Goal: Task Accomplishment & Management: Use online tool/utility

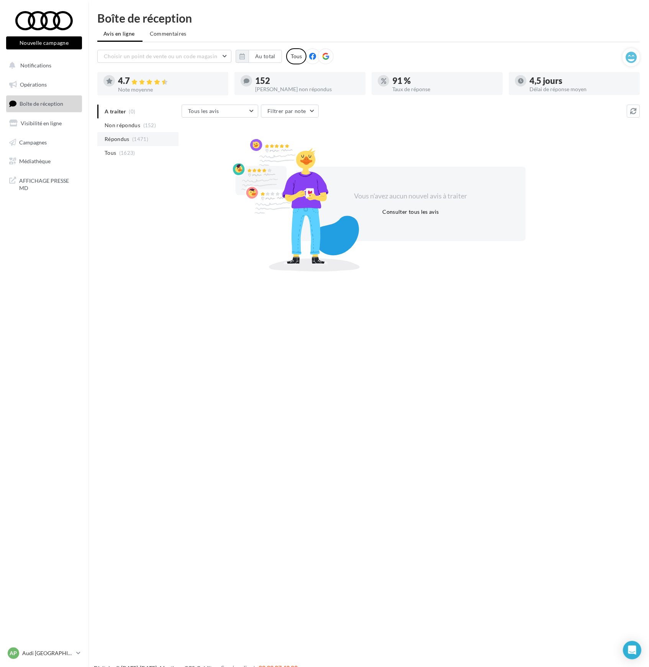
click at [114, 139] on span "Répondus" at bounding box center [117, 139] width 25 height 8
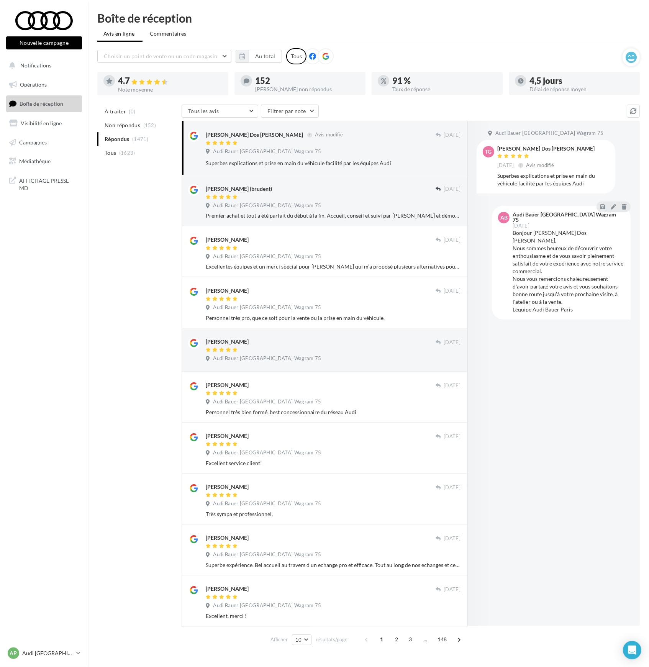
click at [149, 295] on div "A traiter (0) Non répondus (152) Répondus (1471) Tous (1623) Tous les avis Tous…" at bounding box center [368, 376] width 542 height 543
click at [245, 57] on button "button" at bounding box center [242, 56] width 13 height 13
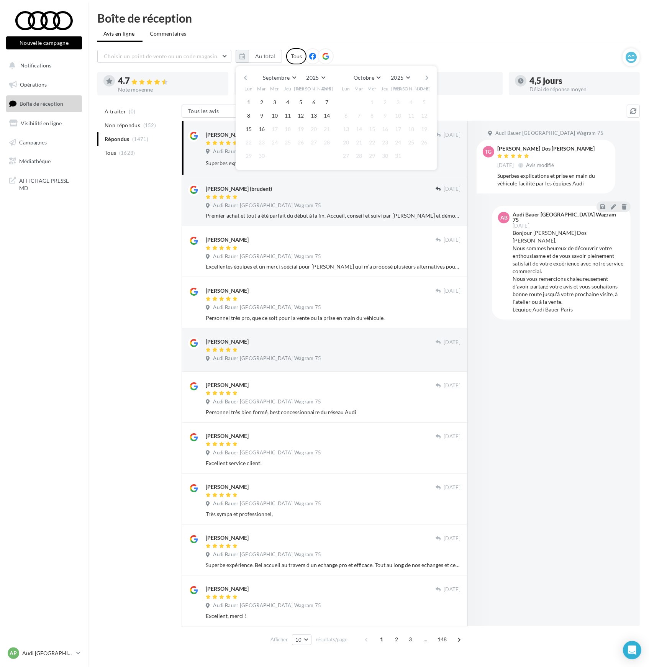
click at [244, 78] on button "button" at bounding box center [245, 77] width 7 height 11
click at [423, 79] on div "Juillet Janvier Février Mars Avril Mai Juin Juillet Août Septembre Octobre Nove…" at bounding box center [336, 77] width 175 height 11
click at [424, 79] on button "button" at bounding box center [427, 77] width 7 height 11
click at [425, 79] on button "button" at bounding box center [427, 77] width 7 height 11
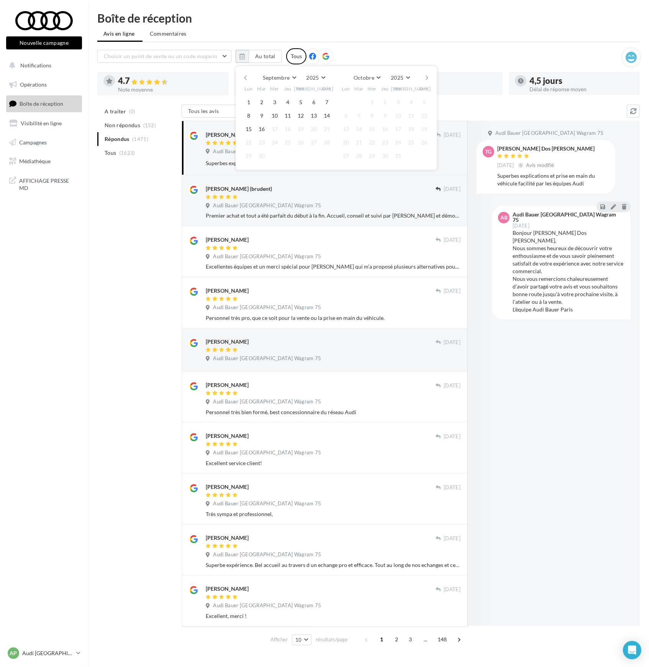
click at [425, 79] on button "button" at bounding box center [427, 77] width 7 height 11
click at [321, 75] on button "2025" at bounding box center [309, 77] width 25 height 11
click at [295, 119] on button "2022" at bounding box center [296, 120] width 54 height 14
click at [358, 104] on button "1" at bounding box center [358, 102] width 11 height 11
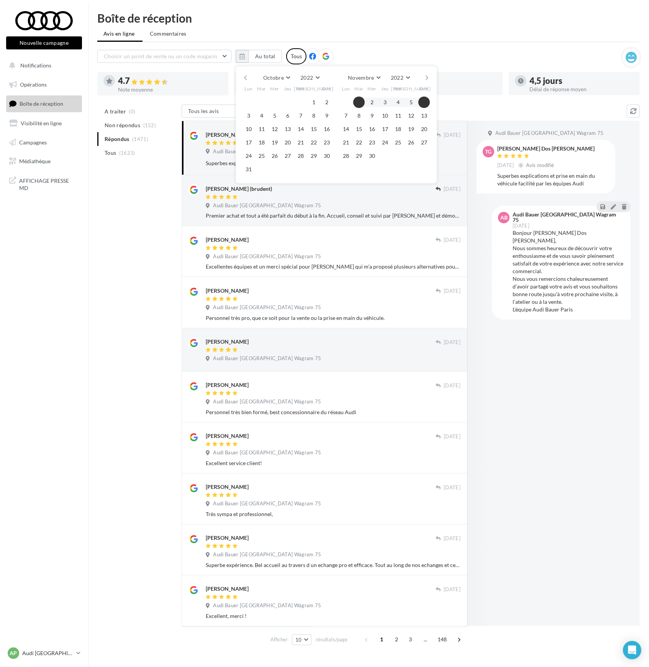
click at [426, 79] on button "button" at bounding box center [427, 77] width 7 height 11
click at [409, 151] on button "31" at bounding box center [410, 155] width 11 height 11
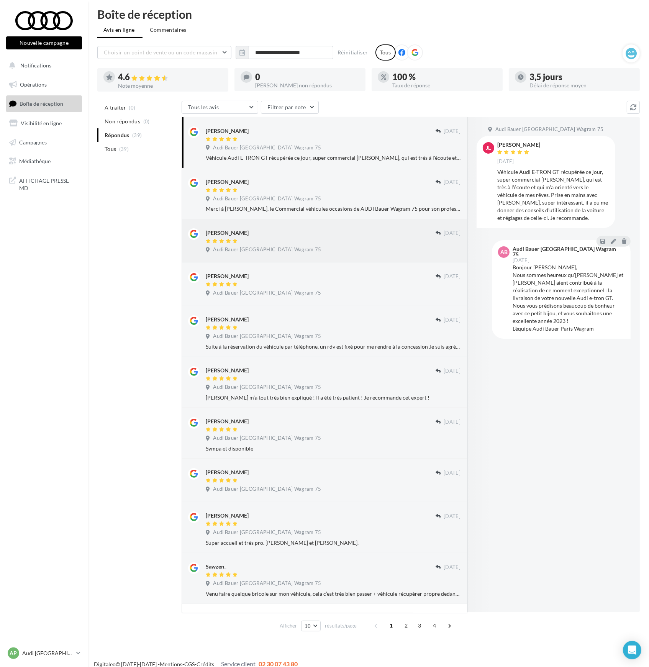
scroll to position [0, 0]
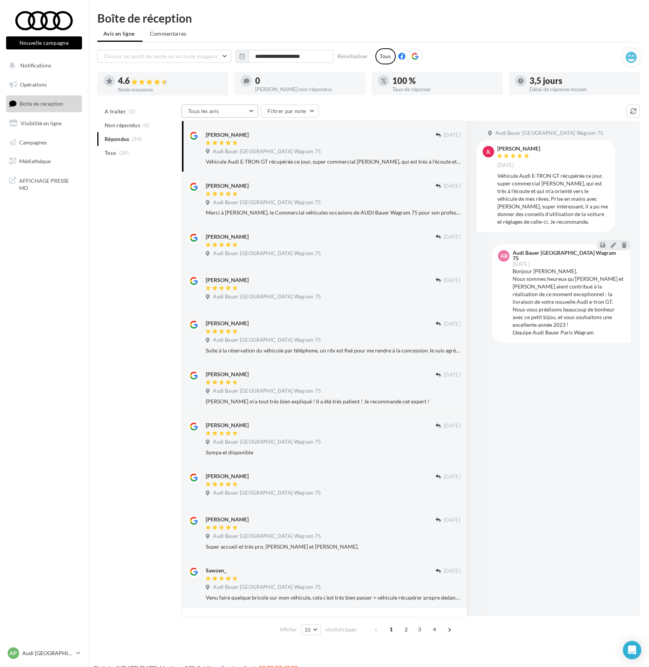
click at [244, 111] on button "Tous les avis" at bounding box center [220, 111] width 77 height 13
click at [303, 112] on button "Filtrer par note" at bounding box center [290, 111] width 58 height 13
click at [272, 133] on label at bounding box center [271, 135] width 8 height 8
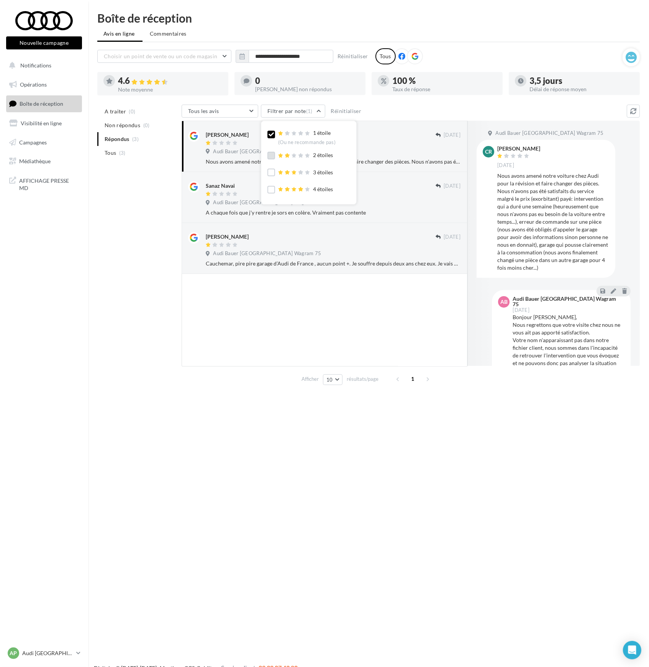
click at [271, 157] on label at bounding box center [271, 156] width 8 height 8
click at [156, 352] on div "A traiter (0) Non répondus (0) Répondus (3) Tous (3) Tous les avis Tous les avi…" at bounding box center [368, 246] width 542 height 283
click at [437, 268] on div "Banoonahid Bagheri 13/12/2022 Audi Bauer Paris Wagram 75 Cauchemar, pire pire g…" at bounding box center [325, 248] width 286 height 51
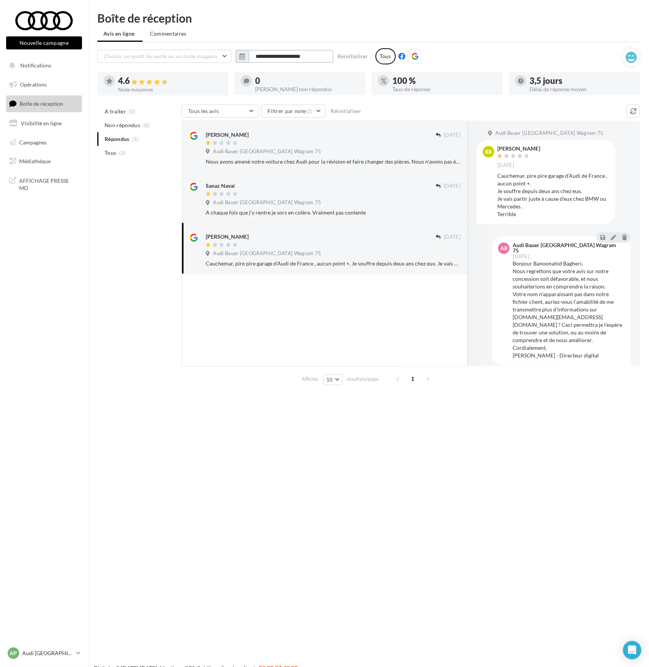
click at [303, 54] on input "**********" at bounding box center [291, 56] width 85 height 13
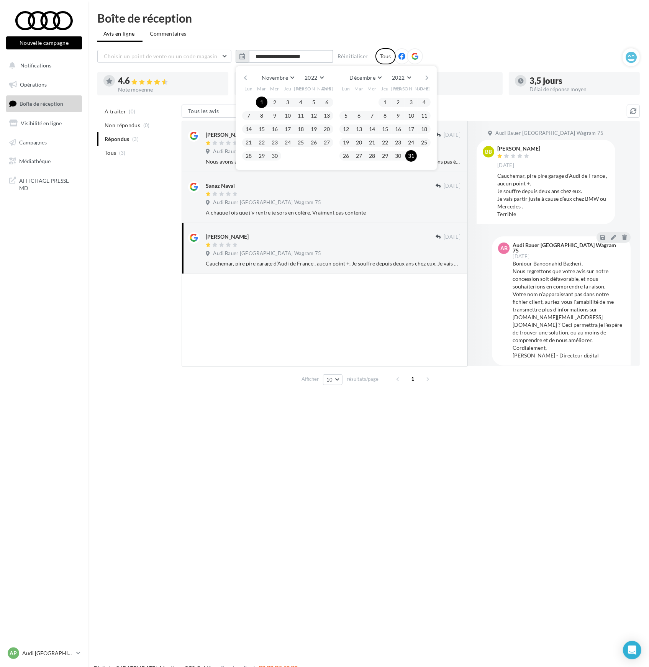
click at [326, 57] on input "**********" at bounding box center [291, 56] width 85 height 13
click at [302, 56] on input "**********" at bounding box center [291, 56] width 85 height 13
click at [321, 55] on input "**********" at bounding box center [291, 56] width 85 height 13
type input "**********"
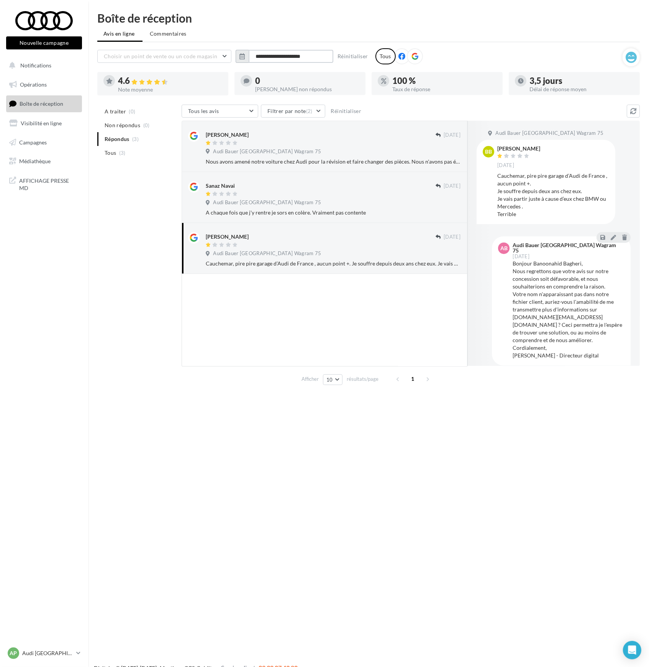
click at [316, 57] on input "**********" at bounding box center [291, 56] width 85 height 13
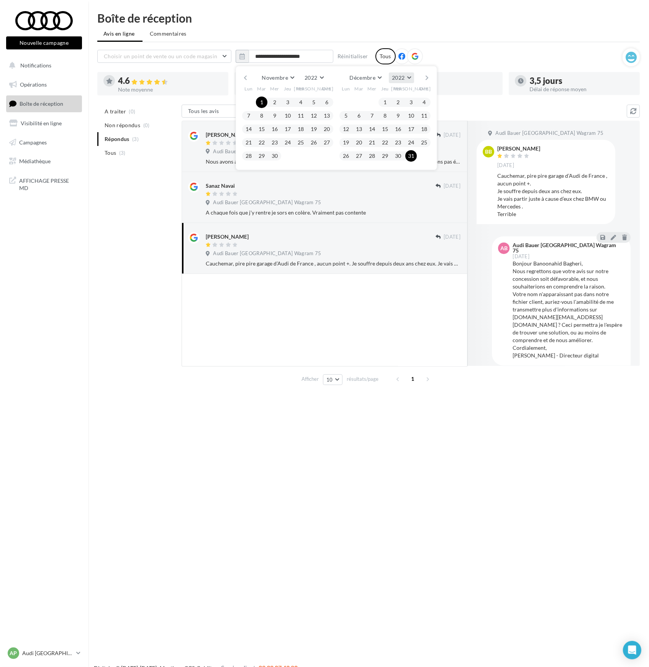
click at [409, 79] on button "2022" at bounding box center [401, 77] width 25 height 11
click at [380, 130] on button "2023" at bounding box center [387, 133] width 54 height 14
click at [405, 156] on button "30" at bounding box center [410, 155] width 11 height 11
click at [408, 154] on button "30" at bounding box center [410, 155] width 11 height 11
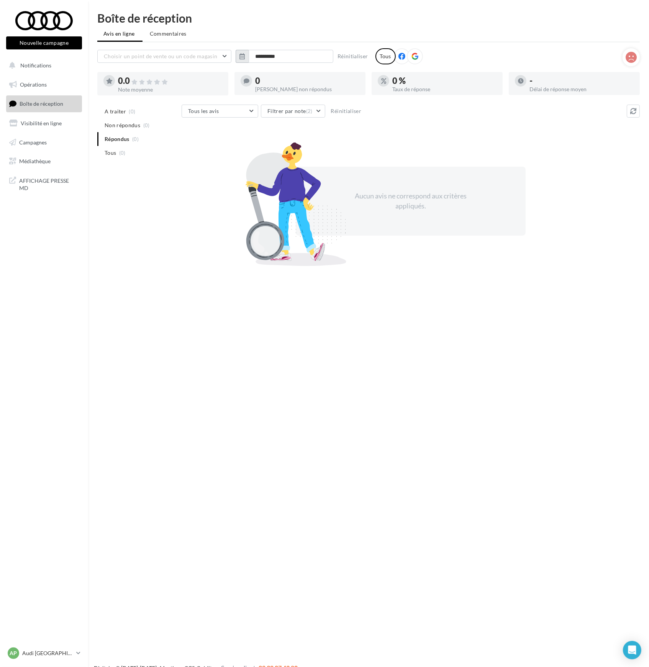
click at [243, 57] on icon "button" at bounding box center [241, 56] width 5 height 6
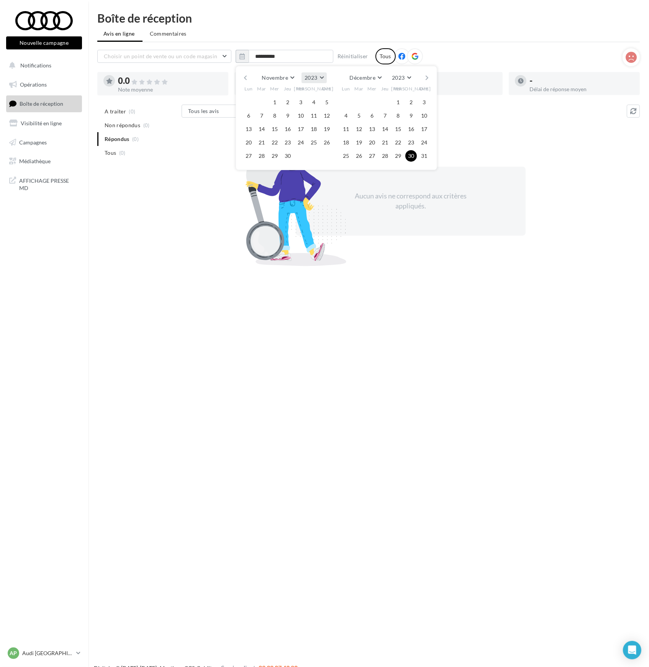
click at [324, 76] on button "2023" at bounding box center [313, 77] width 25 height 11
click at [286, 118] on span "2022" at bounding box center [285, 119] width 12 height 7
click at [263, 102] on button "1" at bounding box center [261, 102] width 11 height 11
click at [413, 76] on button "2022" at bounding box center [401, 77] width 25 height 11
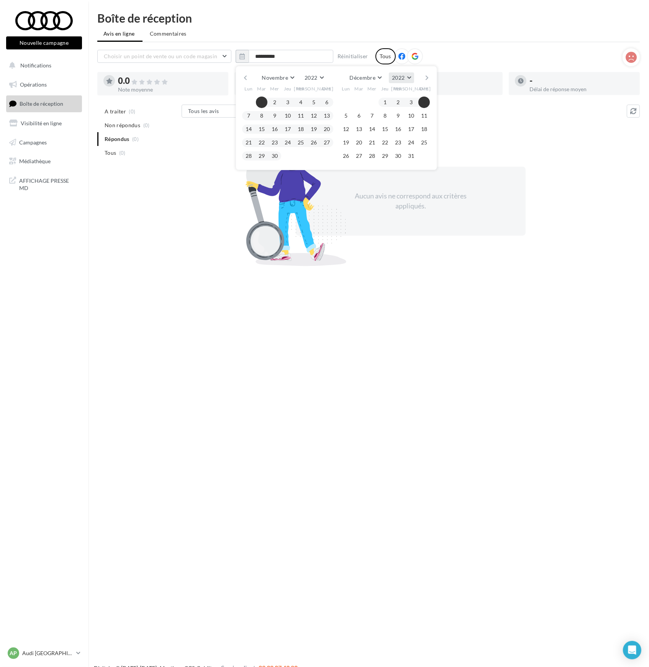
scroll to position [74, 0]
click at [379, 130] on button "2023" at bounding box center [387, 133] width 54 height 14
click at [425, 101] on button "3" at bounding box center [423, 102] width 11 height 11
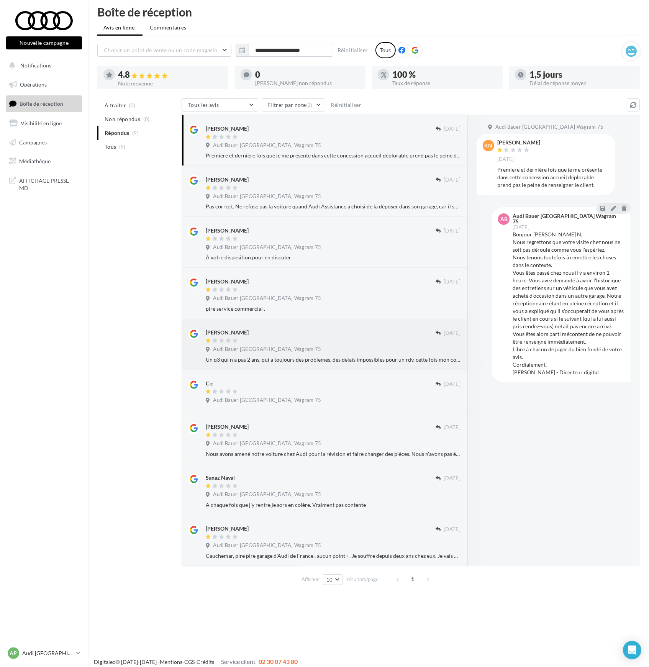
scroll to position [12, 0]
